Goal: Task Accomplishment & Management: Use online tool/utility

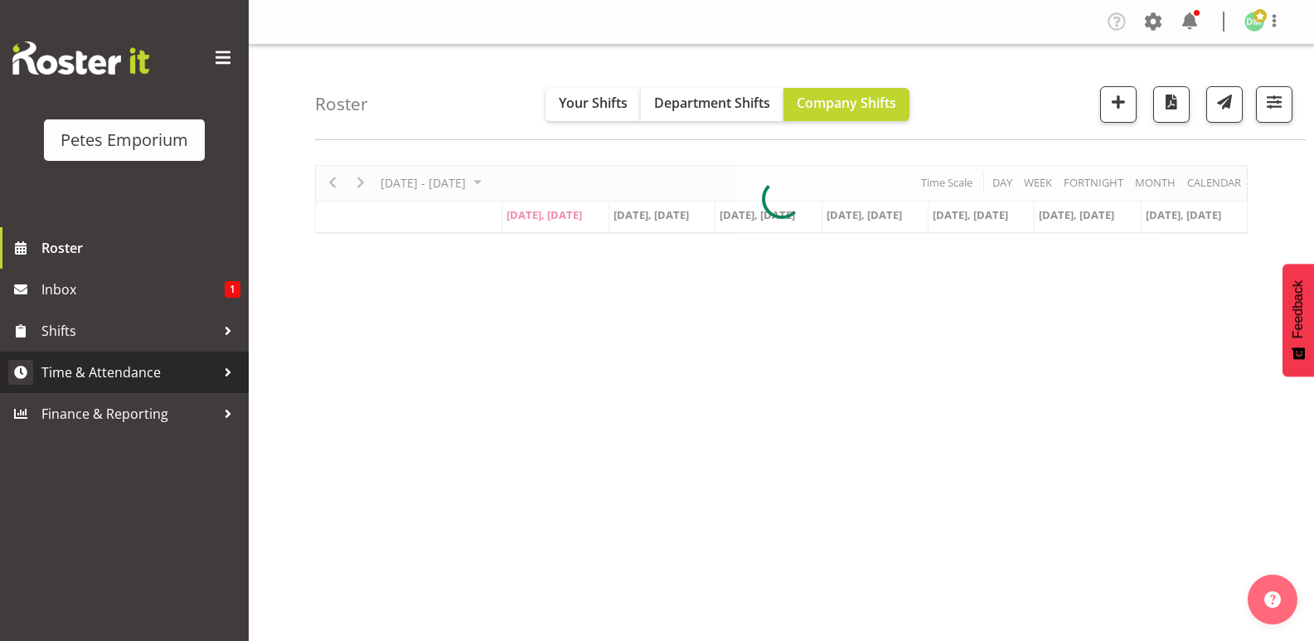
click at [131, 366] on span "Time & Attendance" at bounding box center [128, 372] width 174 height 25
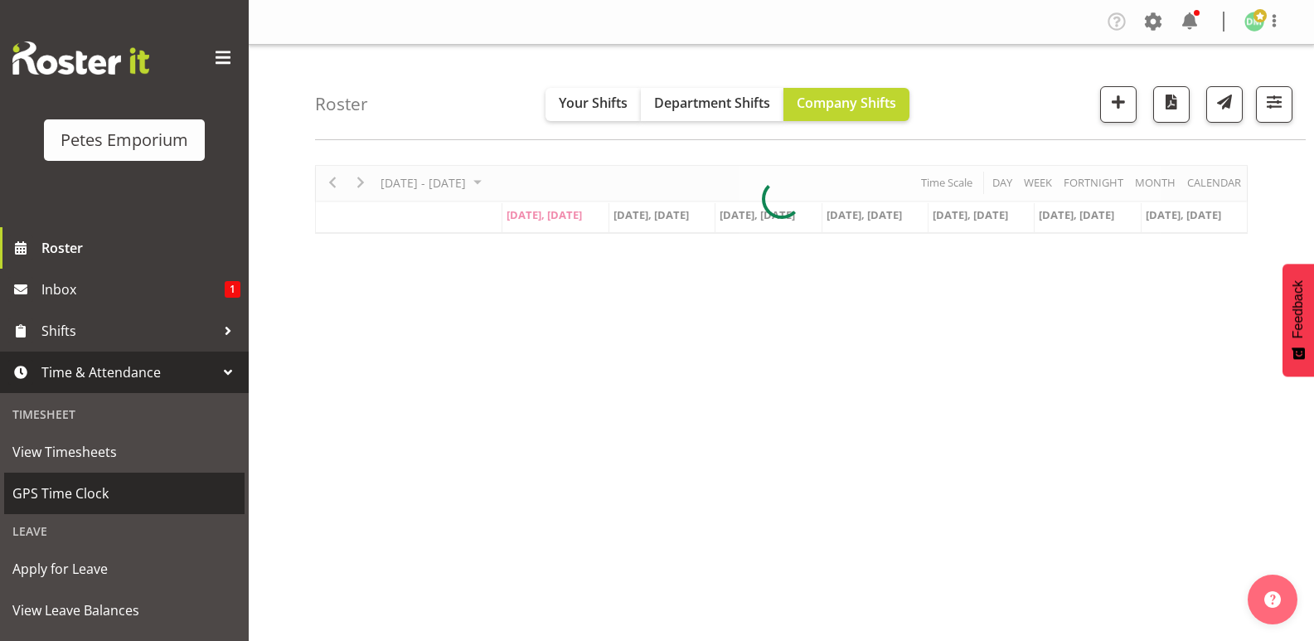
click at [87, 504] on span "GPS Time Clock" at bounding box center [124, 493] width 224 height 25
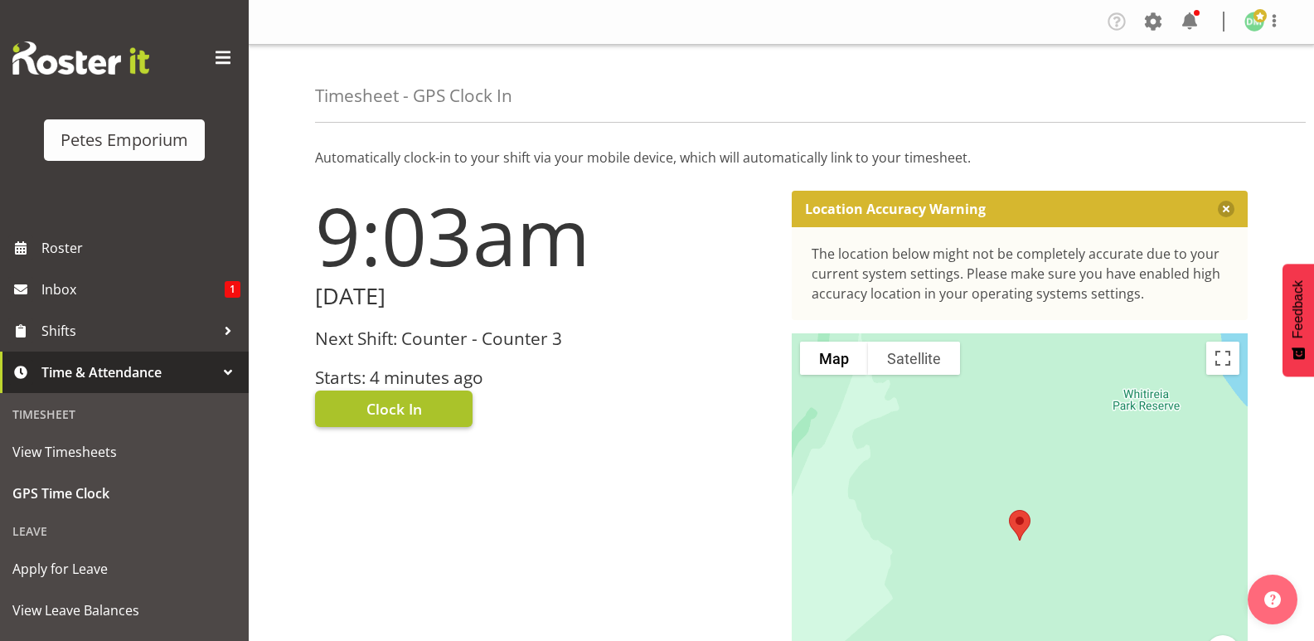
click at [429, 408] on button "Clock In" at bounding box center [393, 408] width 157 height 36
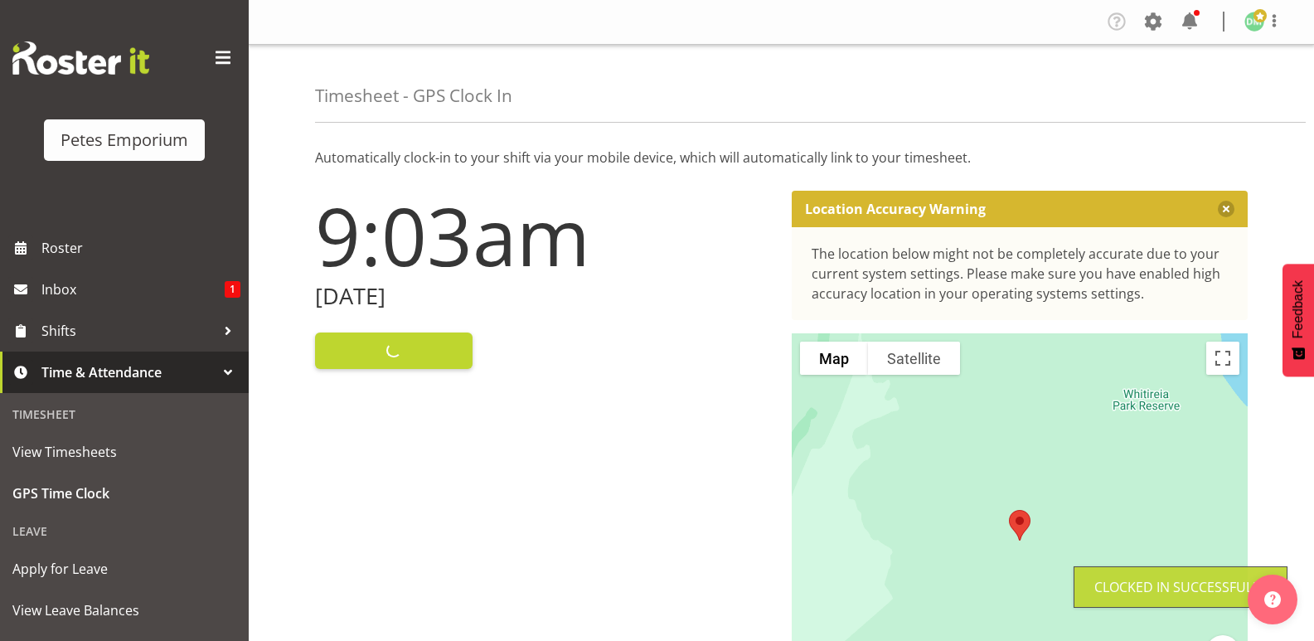
click at [1258, 22] on span at bounding box center [1259, 15] width 13 height 13
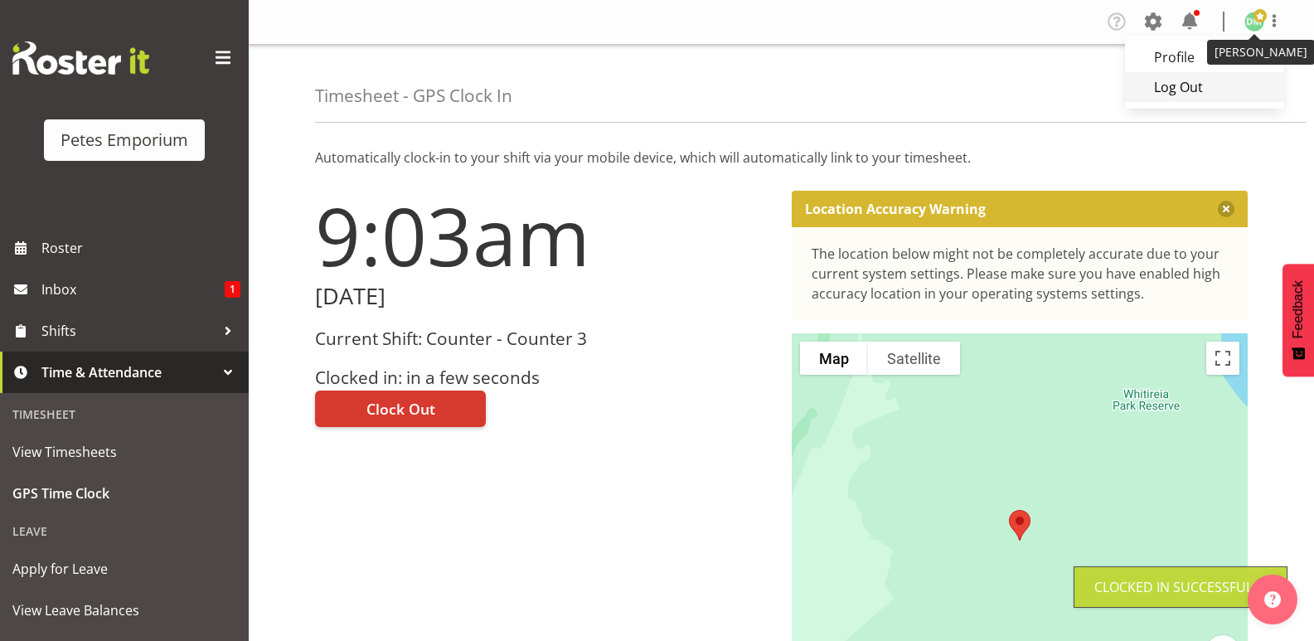
click at [1188, 90] on link "Log Out" at bounding box center [1204, 87] width 159 height 30
